Goal: Task Accomplishment & Management: Manage account settings

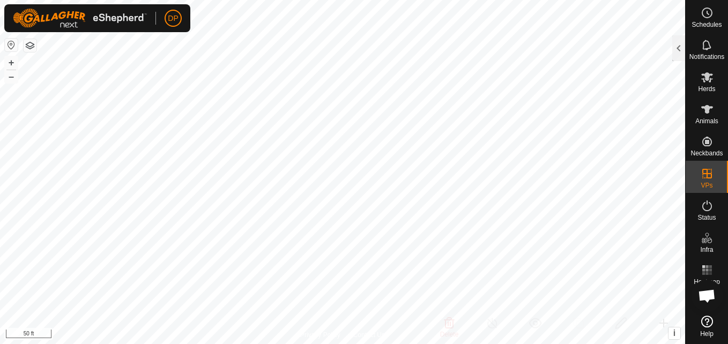
scroll to position [1253, 0]
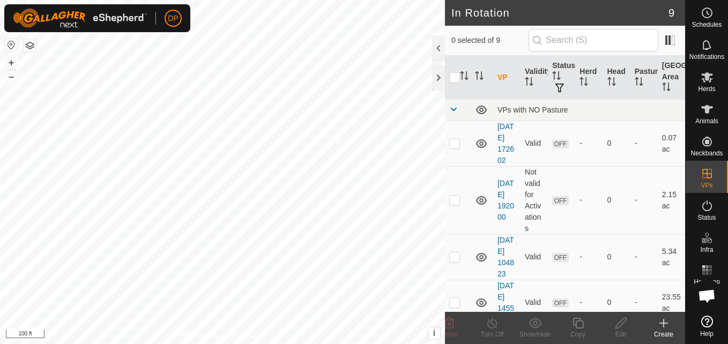
click at [164, 12] on div "DP Schedules Notifications Herds Animals Neckbands VPs Status Infra Heatmap Hel…" at bounding box center [364, 172] width 728 height 344
click at [0, 122] on html "DP Schedules Notifications Herds Animals Neckbands VPs Status Infra Heatmap Hel…" at bounding box center [364, 172] width 728 height 344
click at [666, 321] on icon at bounding box center [663, 323] width 13 height 13
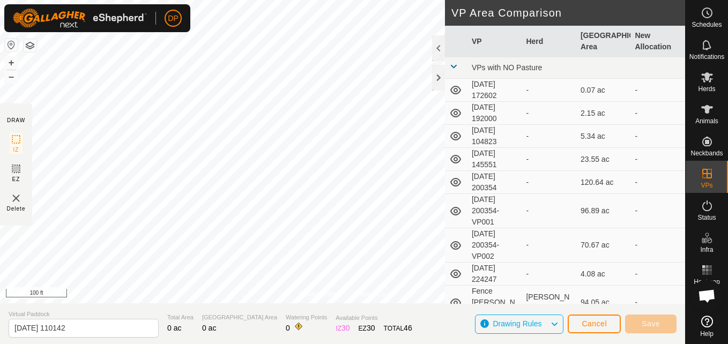
click at [240, 0] on html "DP Schedules Notifications Herds Animals Neckbands VPs Status Infra Heatmap Hel…" at bounding box center [364, 172] width 728 height 344
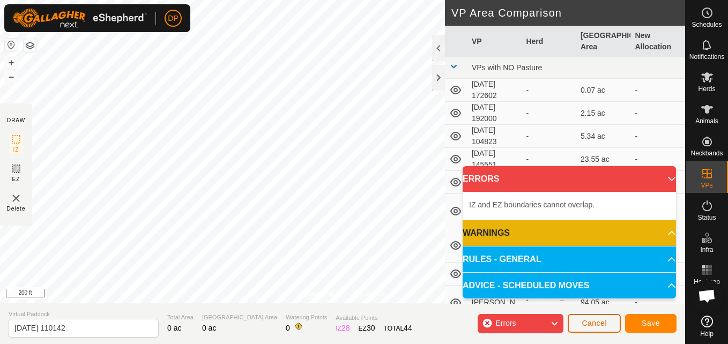
click at [608, 325] on button "Cancel" at bounding box center [594, 323] width 53 height 19
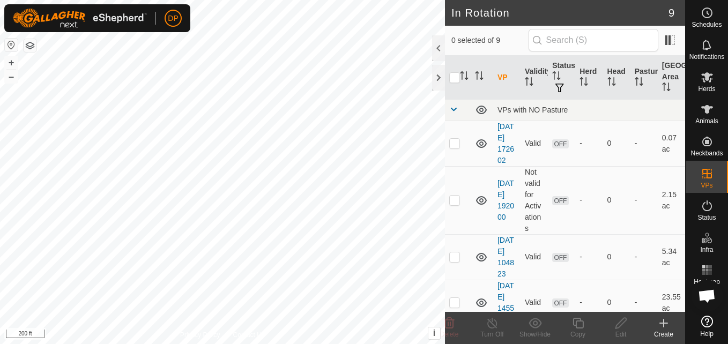
click at [664, 323] on icon at bounding box center [664, 323] width 8 height 0
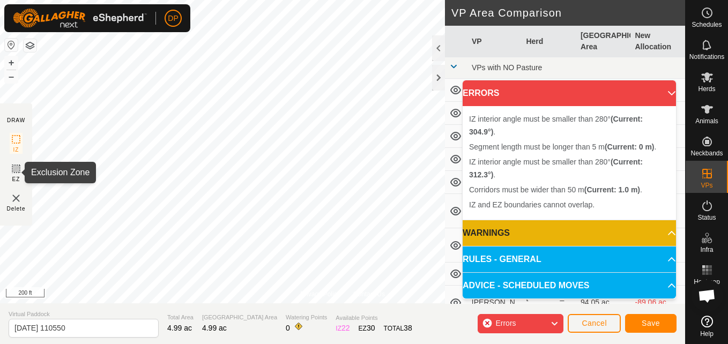
click at [14, 169] on icon at bounding box center [16, 168] width 13 height 13
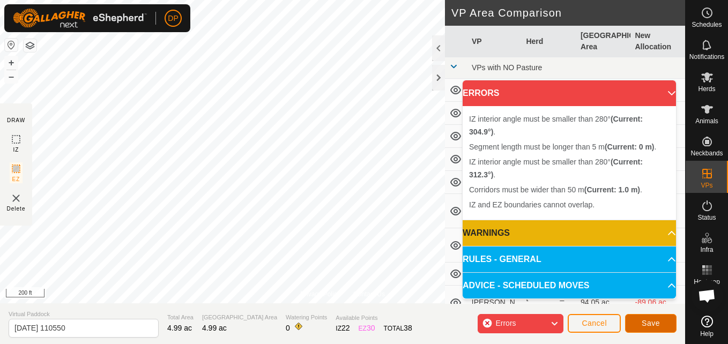
click at [648, 317] on button "Save" at bounding box center [650, 323] width 51 height 19
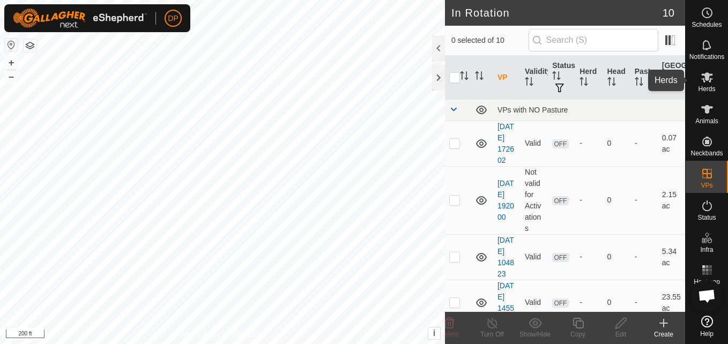
click at [703, 73] on icon at bounding box center [707, 77] width 13 height 13
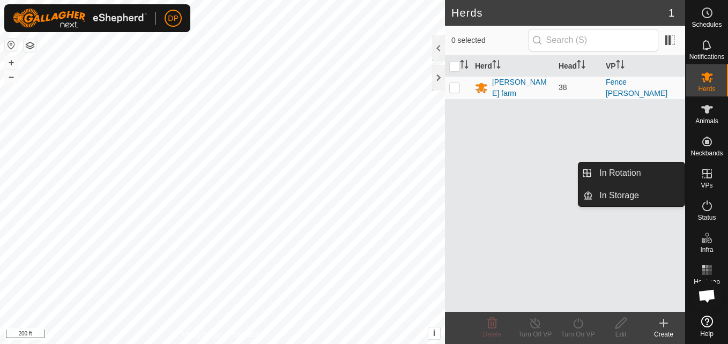
click at [704, 172] on icon at bounding box center [707, 173] width 13 height 13
click at [637, 174] on link "In Rotation" at bounding box center [639, 172] width 92 height 21
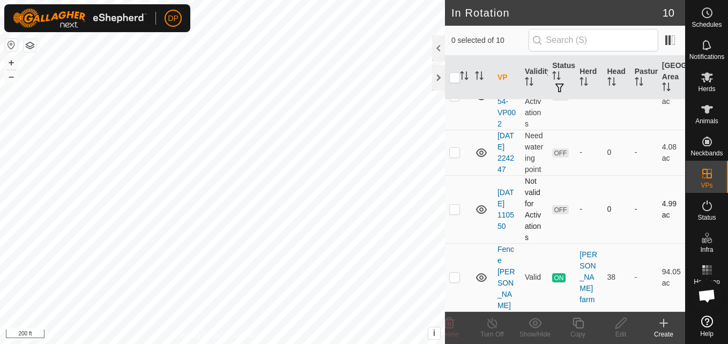
scroll to position [445, 0]
click at [455, 281] on p-checkbox at bounding box center [454, 277] width 11 height 9
checkbox input "false"
click at [457, 213] on p-checkbox at bounding box center [454, 209] width 11 height 9
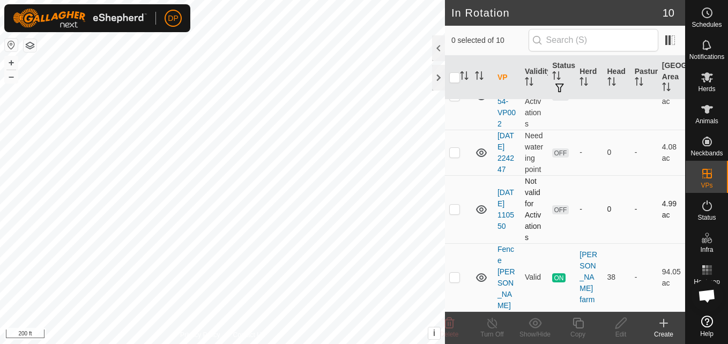
checkbox input "true"
click at [622, 325] on icon at bounding box center [620, 323] width 11 height 11
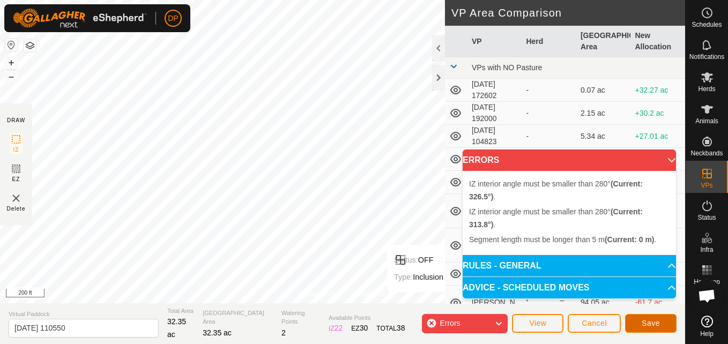
click at [642, 321] on button "Save" at bounding box center [650, 323] width 51 height 19
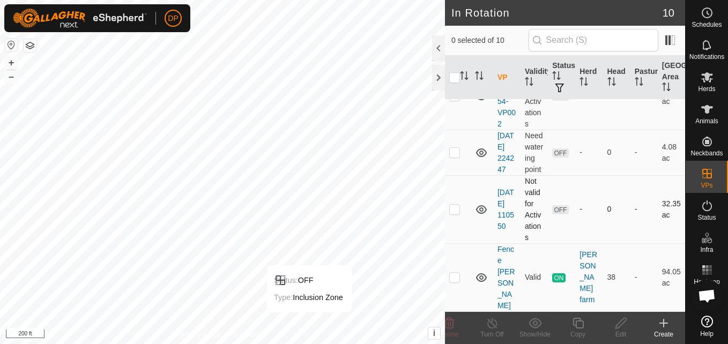
scroll to position [445, 0]
click at [451, 213] on p-checkbox at bounding box center [454, 209] width 11 height 9
checkbox input "true"
click at [620, 322] on icon at bounding box center [620, 323] width 11 height 11
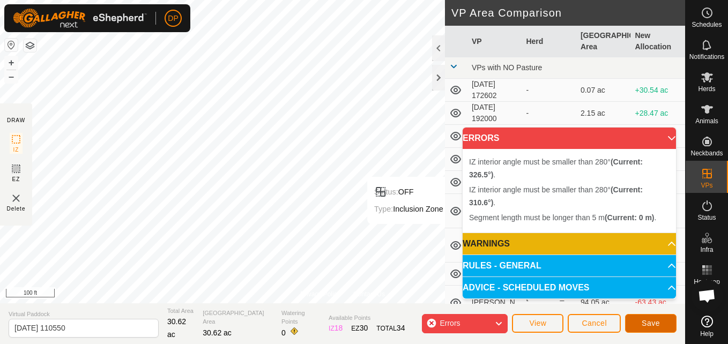
click at [661, 321] on button "Save" at bounding box center [650, 323] width 51 height 19
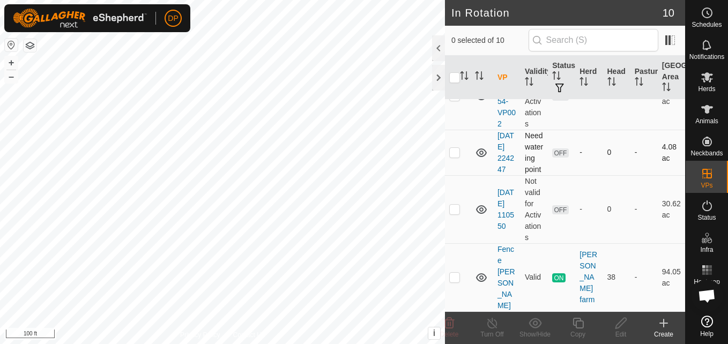
scroll to position [445, 0]
click at [451, 213] on p-checkbox at bounding box center [454, 209] width 11 height 9
checkbox input "true"
click at [481, 216] on icon at bounding box center [481, 209] width 13 height 13
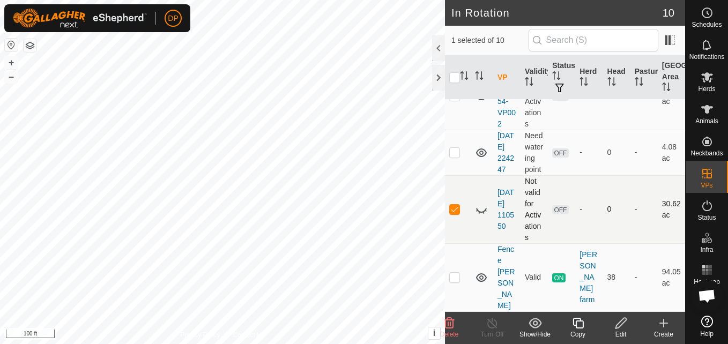
click at [481, 216] on icon at bounding box center [481, 209] width 13 height 13
click at [708, 78] on icon at bounding box center [707, 77] width 12 height 10
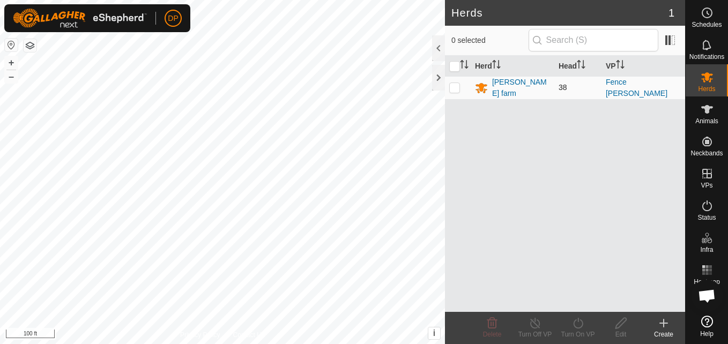
click at [453, 84] on p-checkbox at bounding box center [454, 87] width 11 height 9
checkbox input "true"
click at [578, 326] on icon at bounding box center [578, 323] width 13 height 13
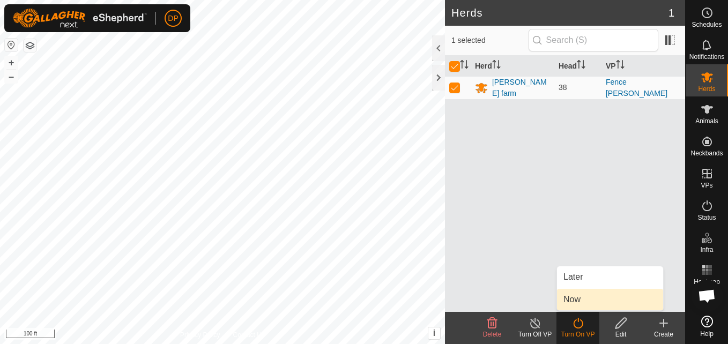
click at [582, 300] on link "Now" at bounding box center [610, 299] width 106 height 21
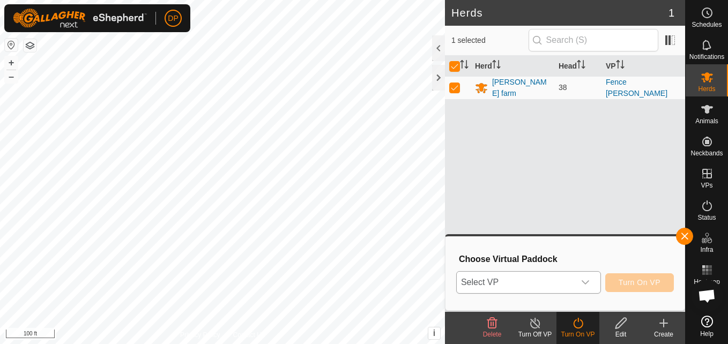
click at [582, 282] on div "dropdown trigger" at bounding box center [585, 282] width 21 height 21
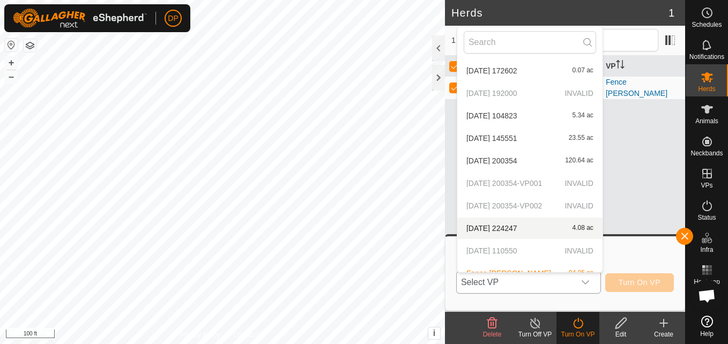
scroll to position [34, 0]
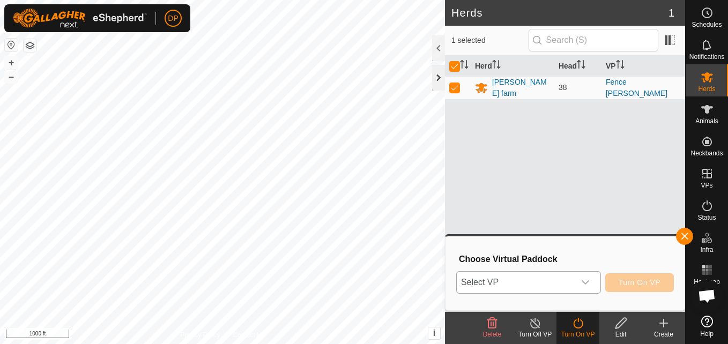
click at [437, 74] on div at bounding box center [438, 78] width 13 height 26
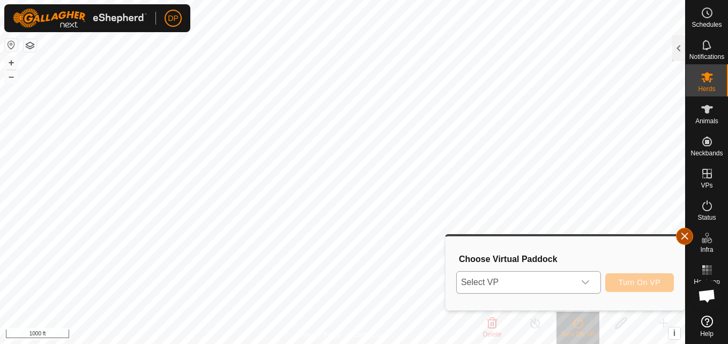
click at [685, 236] on button "button" at bounding box center [684, 236] width 17 height 17
